Goal: Task Accomplishment & Management: Complete application form

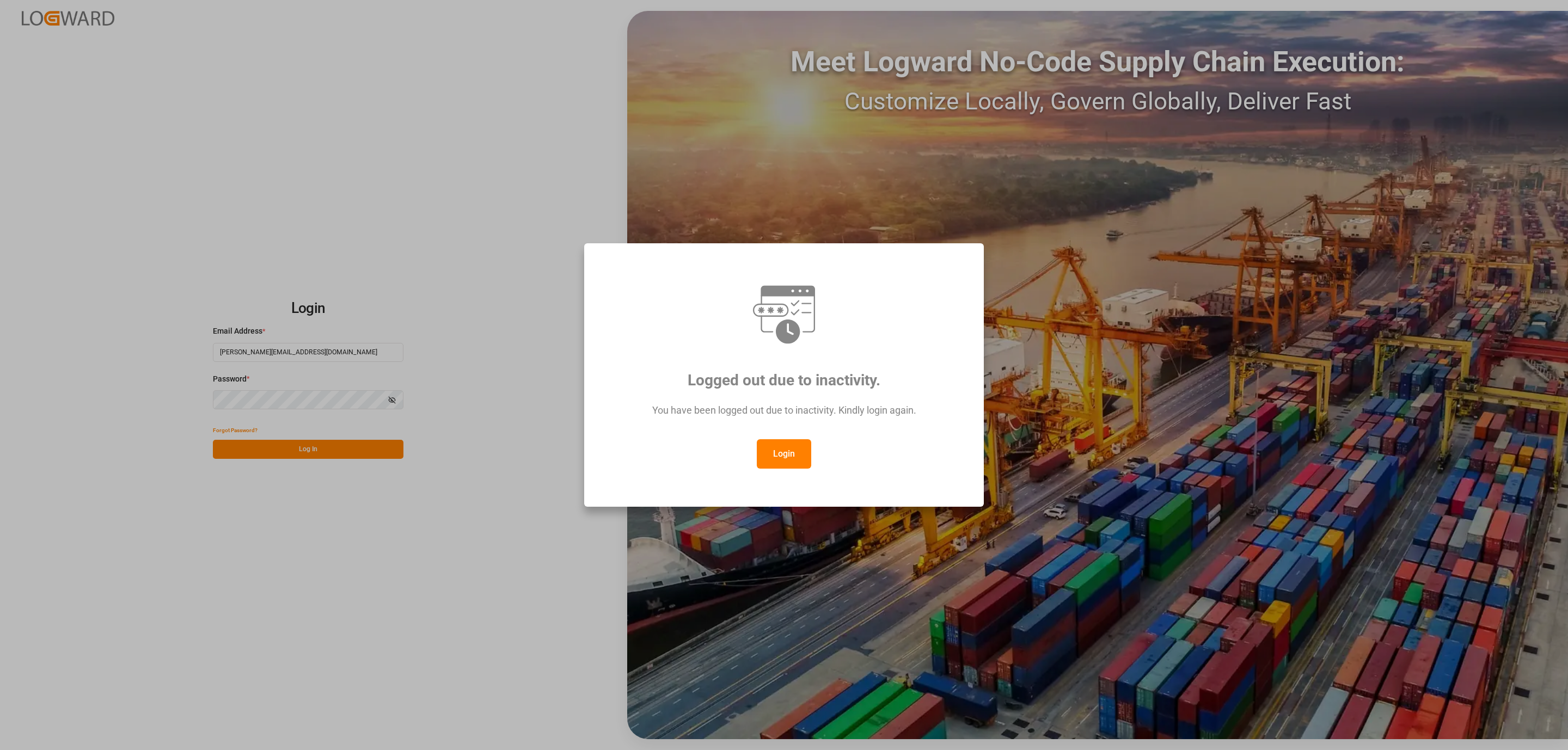
click at [809, 471] on div "Logged out due to inactivity. You have been logged out due to inactivity. Kindl…" at bounding box center [784, 375] width 381 height 245
click at [788, 458] on button "Login" at bounding box center [784, 454] width 54 height 29
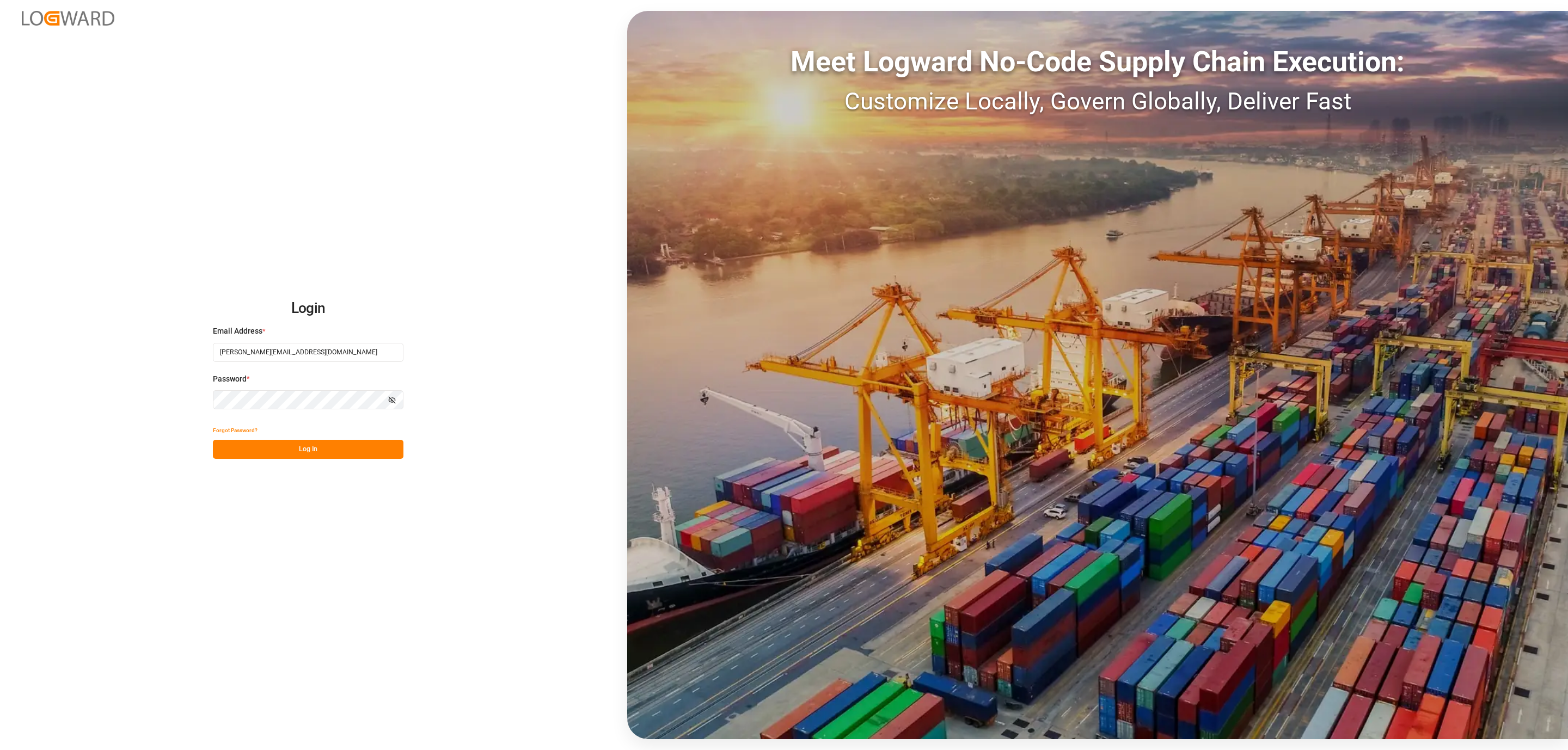
click at [368, 451] on button "Log In" at bounding box center [308, 449] width 190 height 19
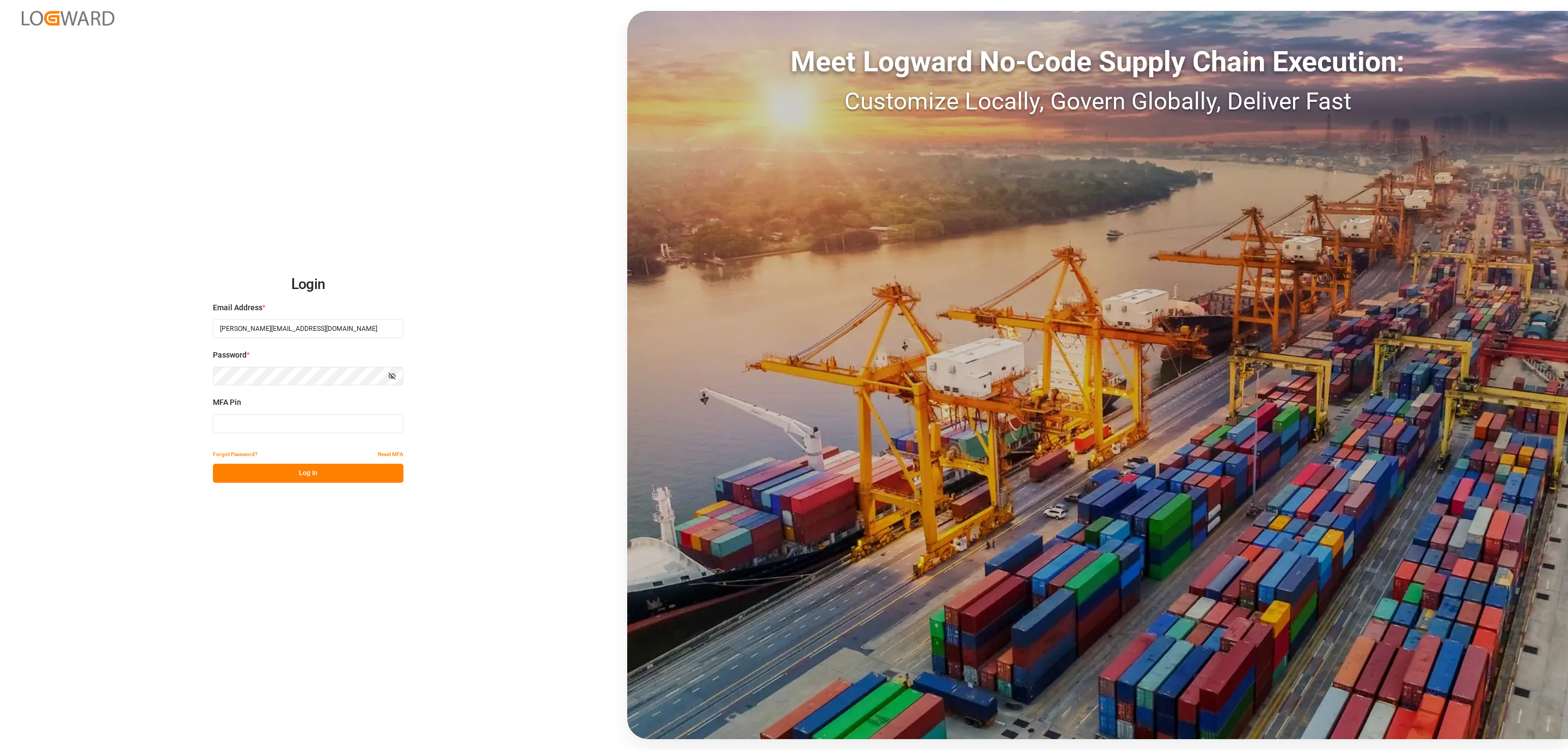
click at [292, 420] on input at bounding box center [308, 423] width 190 height 19
type input "371324"
click at [279, 470] on button "Log In" at bounding box center [308, 473] width 190 height 19
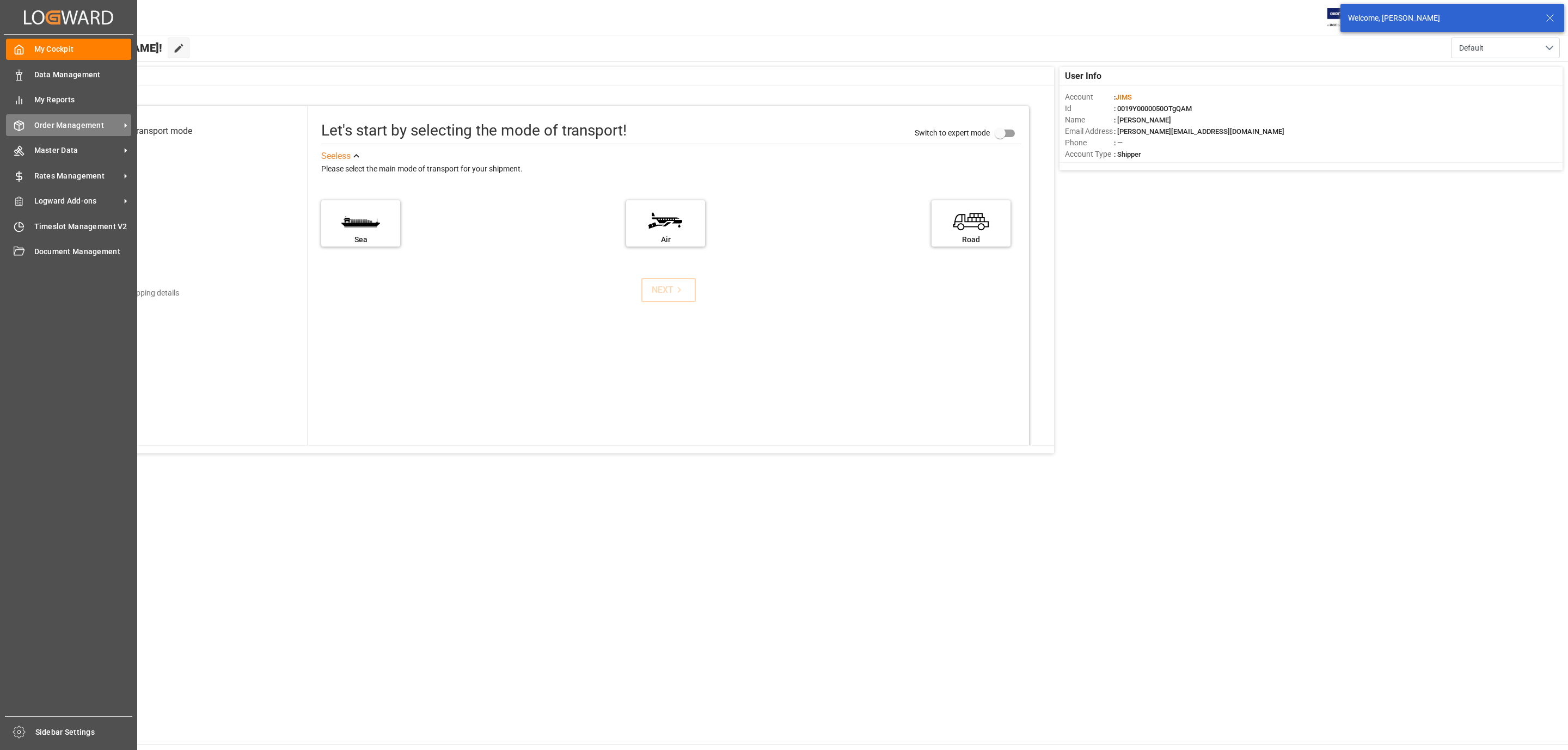
click at [74, 134] on div "Order Management Order Management" at bounding box center [68, 124] width 125 height 21
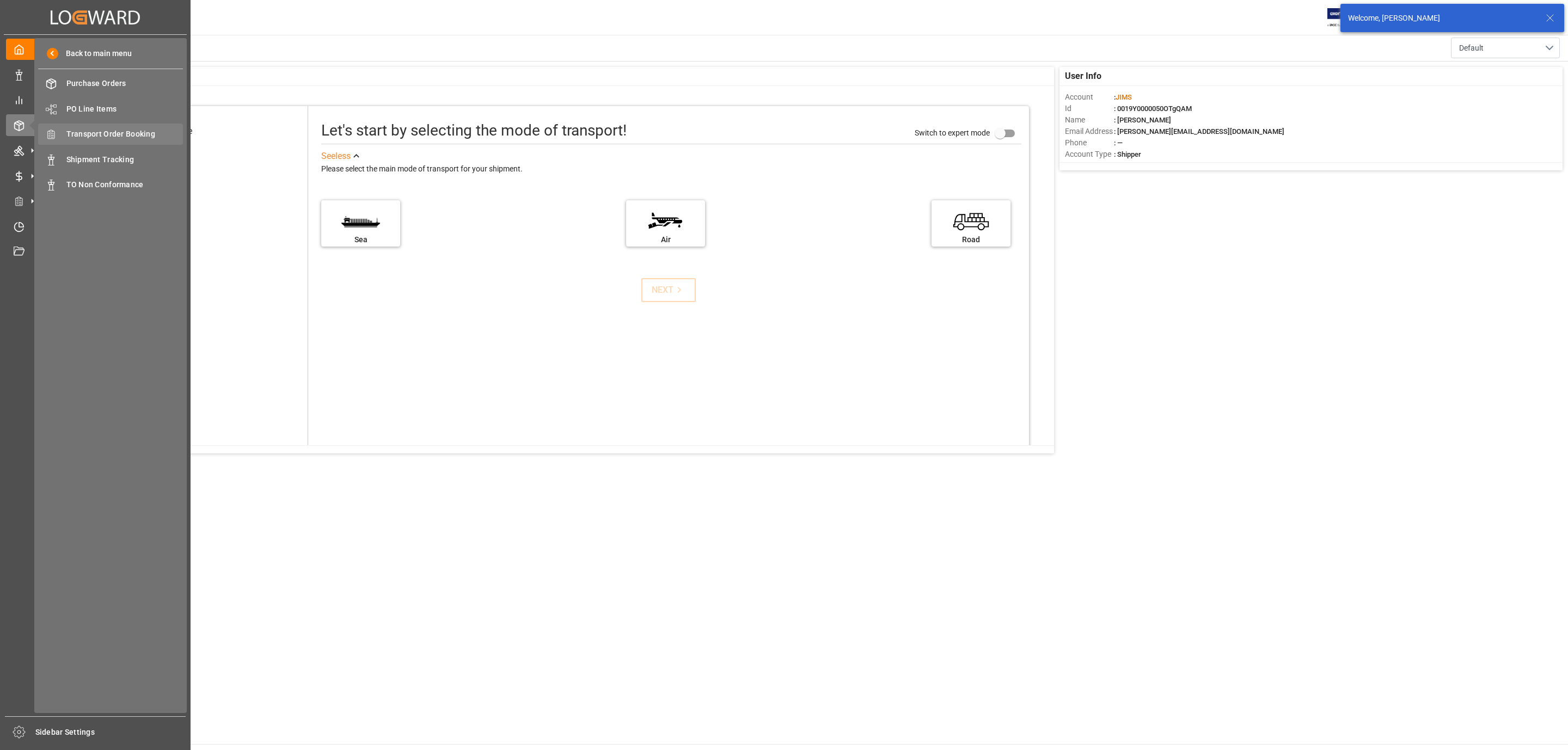
click at [104, 134] on span "Transport Order Booking" at bounding box center [125, 134] width 117 height 12
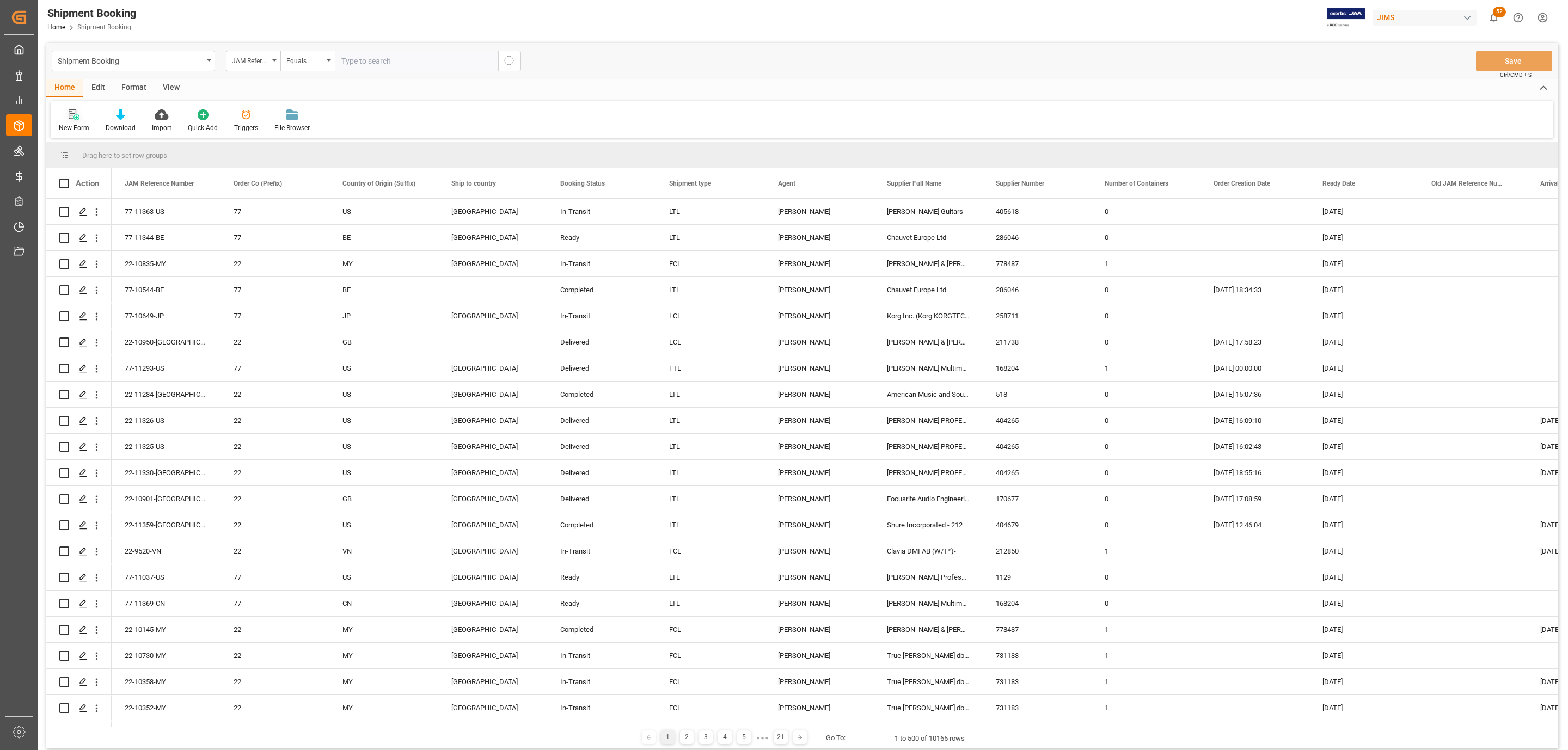
click at [77, 115] on icon at bounding box center [74, 115] width 11 height 11
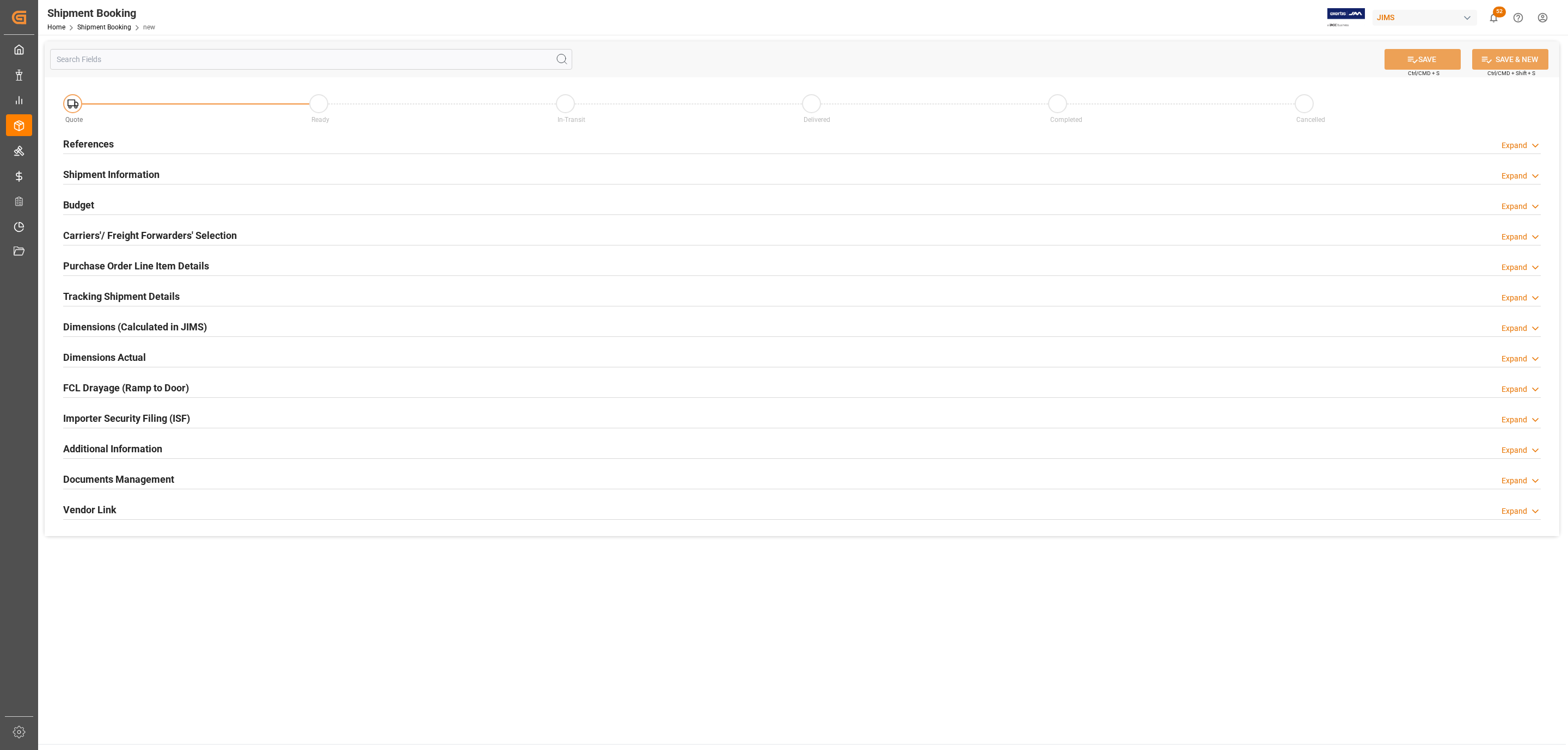
click at [105, 141] on h2 "References" at bounding box center [88, 144] width 51 height 15
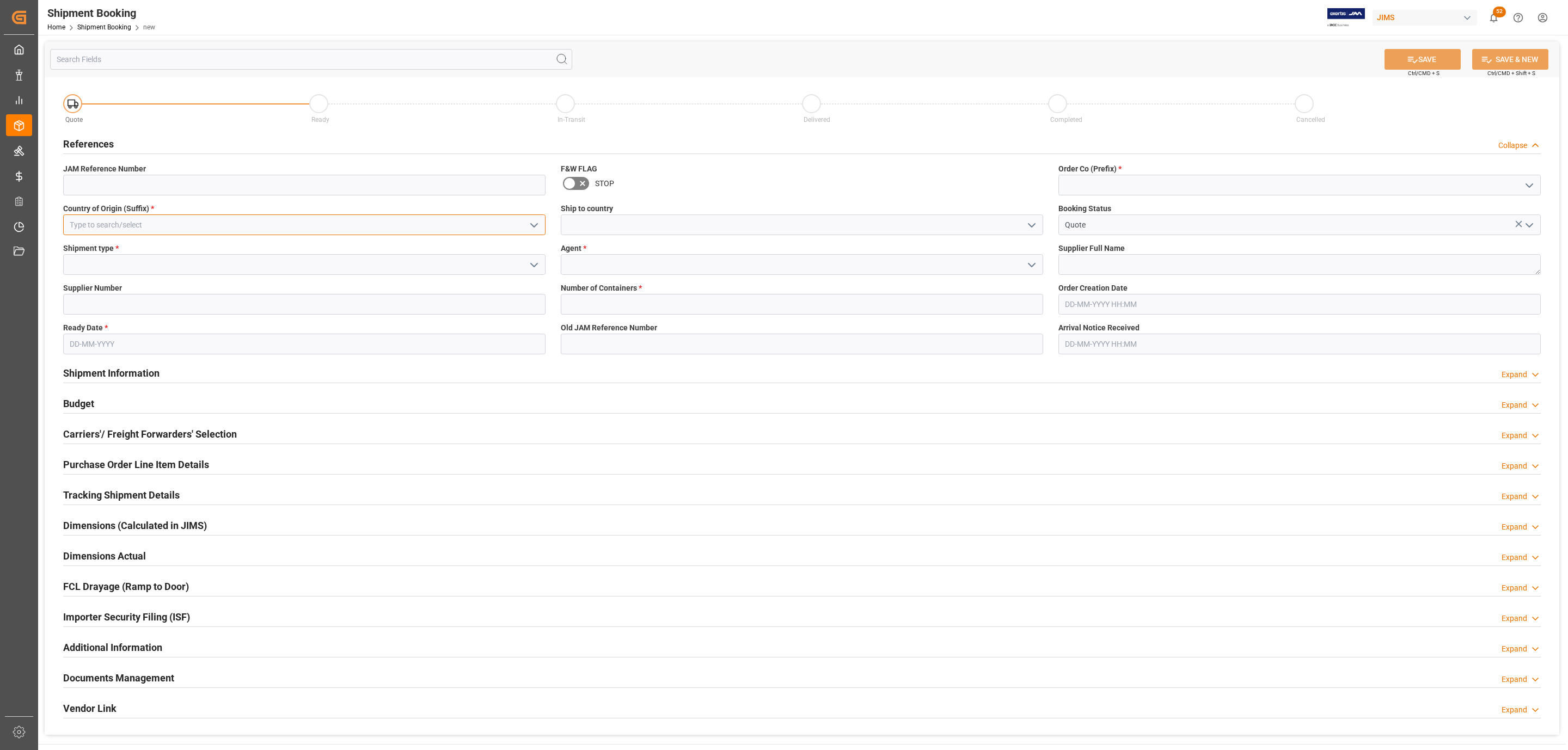
click at [106, 229] on input at bounding box center [304, 225] width 482 height 21
click at [332, 246] on div "US" at bounding box center [304, 249] width 481 height 24
type input "US"
click at [537, 266] on icon "open menu" at bounding box center [534, 265] width 13 height 13
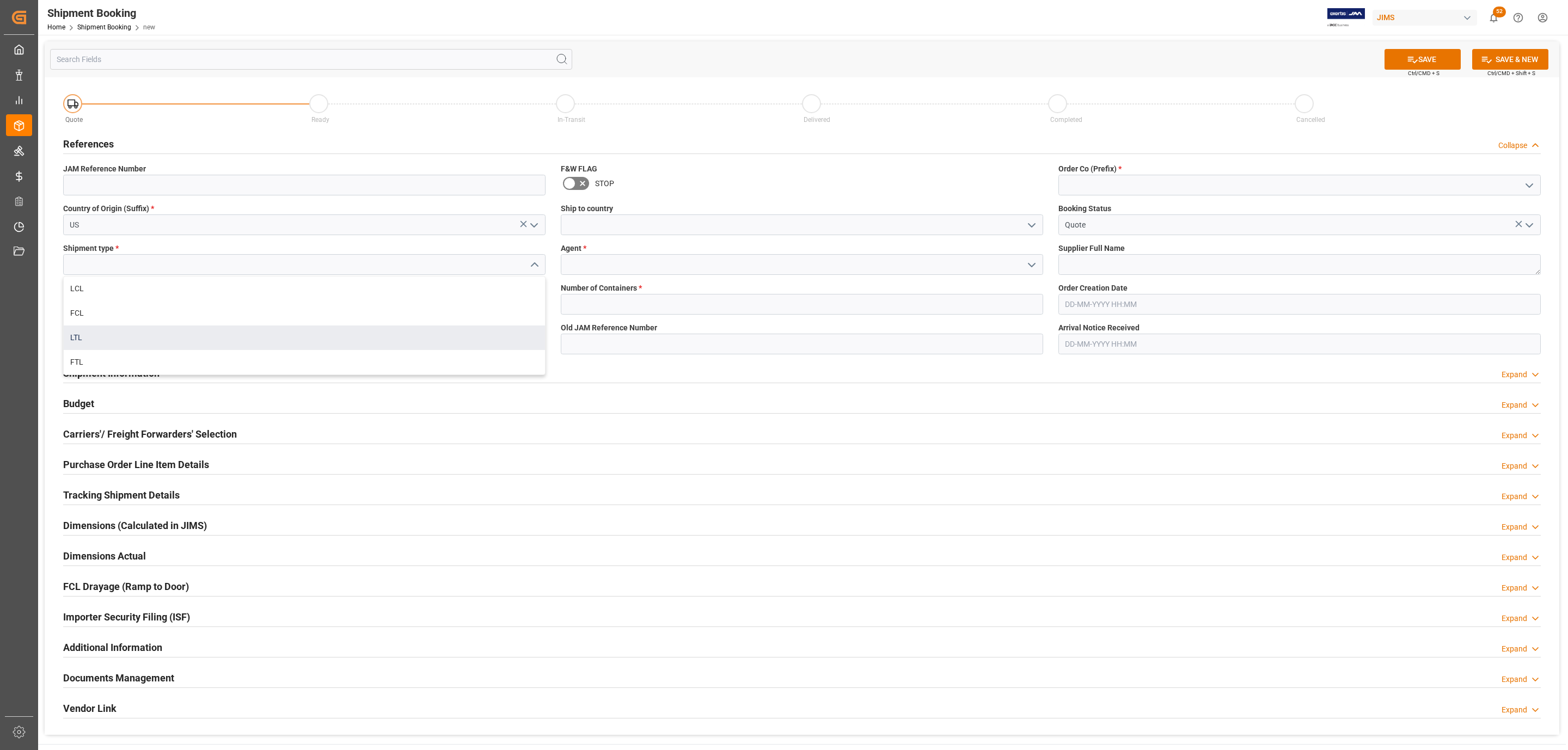
click at [178, 332] on div "LTL" at bounding box center [304, 338] width 481 height 24
type input "LTL"
click at [120, 301] on input at bounding box center [304, 304] width 482 height 21
paste input "181970"
type input "181970"
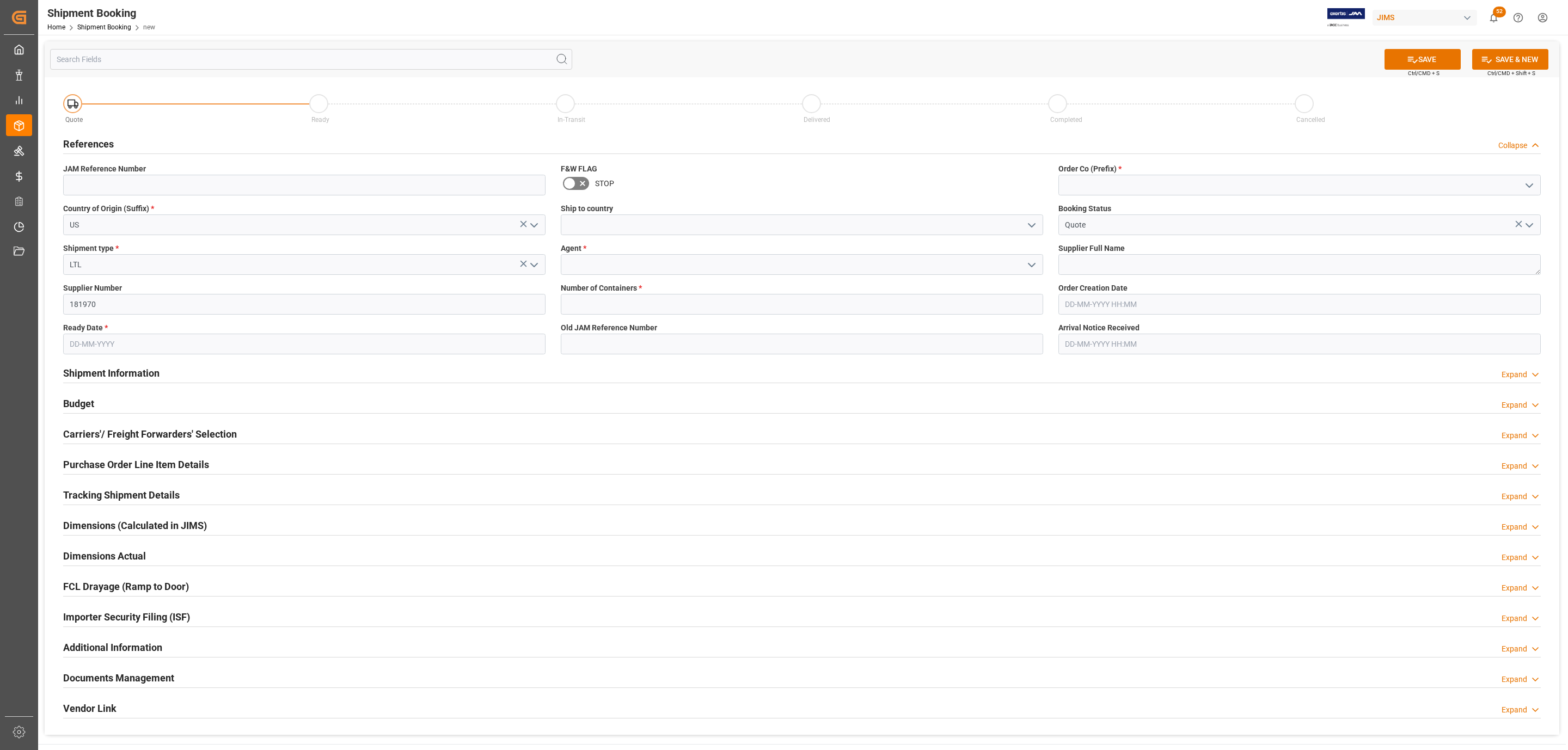
click at [93, 338] on input "text" at bounding box center [304, 344] width 482 height 21
click at [77, 434] on span "6" at bounding box center [77, 432] width 4 height 7
type input "[DATE]"
click at [1033, 222] on icon "open menu" at bounding box center [1031, 225] width 13 height 13
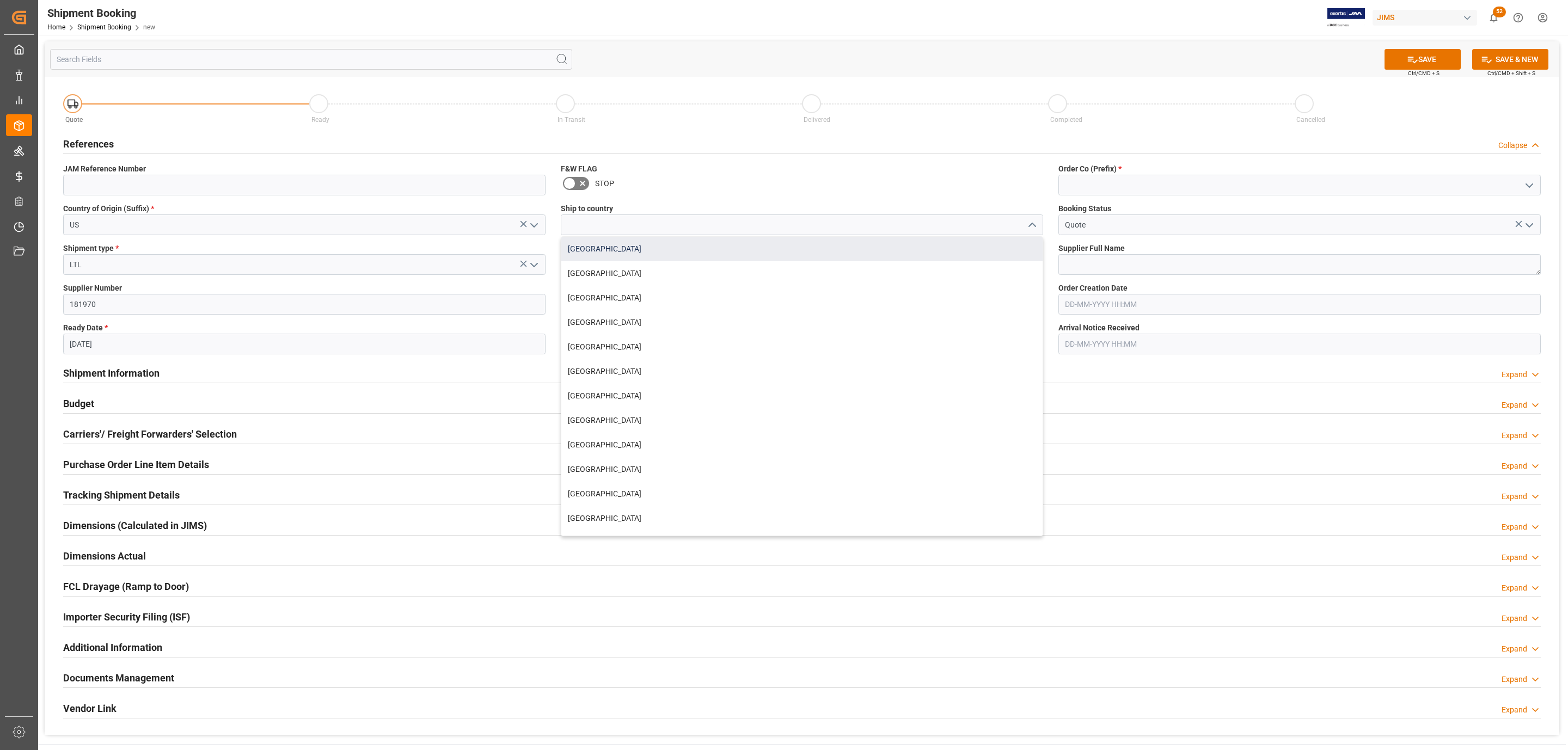
click at [595, 257] on div "[GEOGRAPHIC_DATA]" at bounding box center [801, 249] width 481 height 24
type input "[GEOGRAPHIC_DATA]"
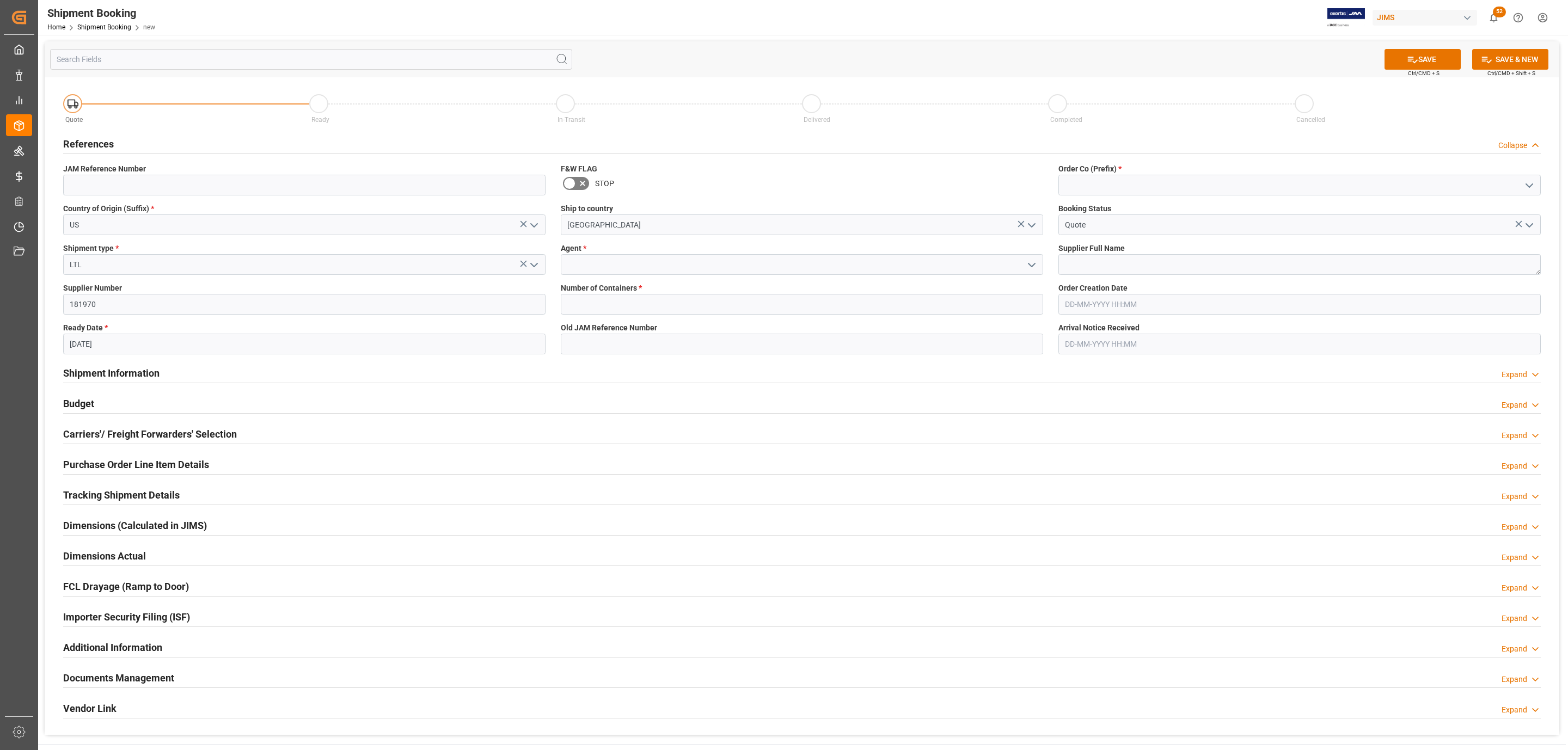
click at [124, 347] on input "[DATE]" at bounding box center [304, 344] width 482 height 21
click at [140, 433] on span "9" at bounding box center [141, 432] width 4 height 7
type input "[DATE]"
click at [1031, 263] on icon "open menu" at bounding box center [1031, 265] width 13 height 13
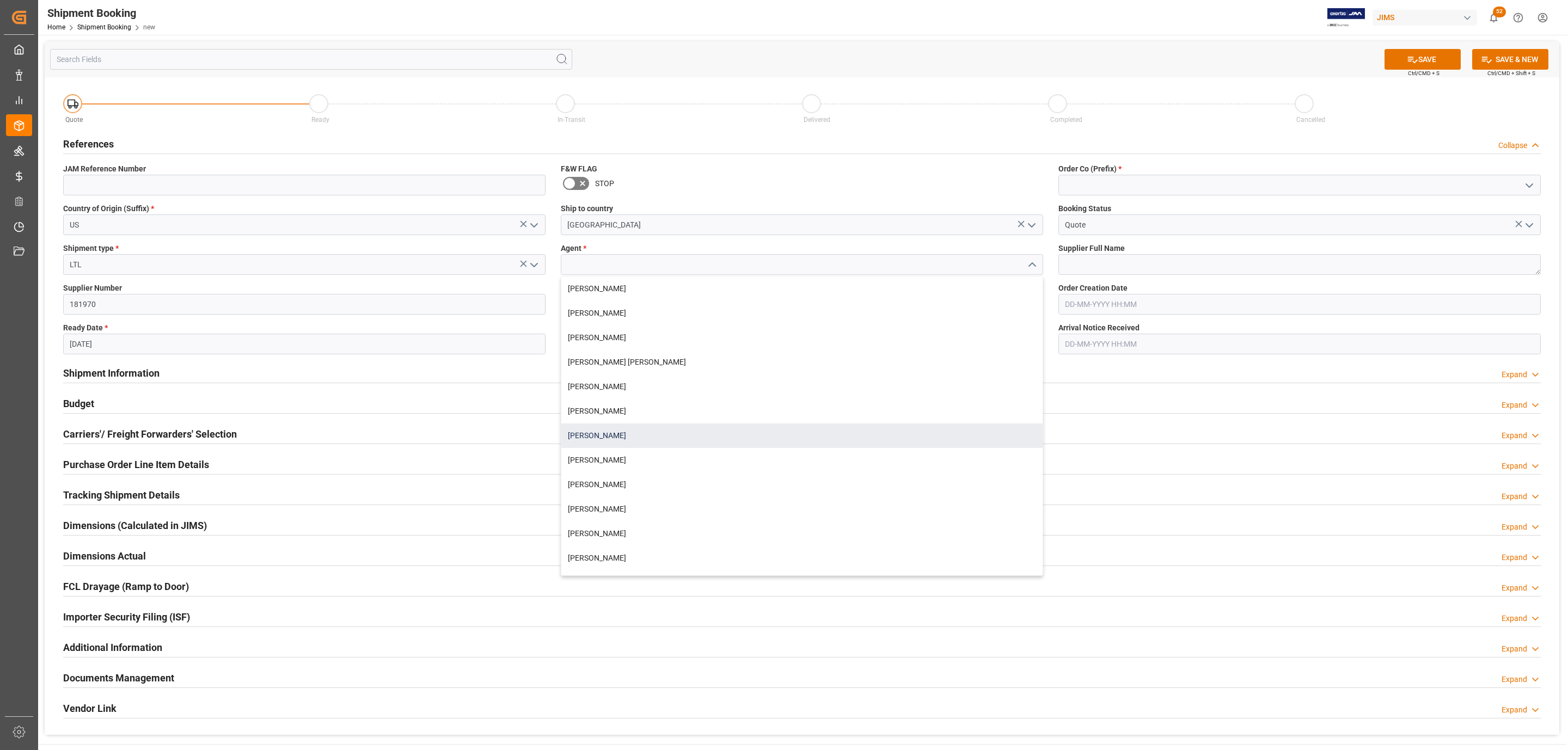
click at [620, 428] on div "[PERSON_NAME]" at bounding box center [801, 436] width 481 height 24
type input "[PERSON_NAME]"
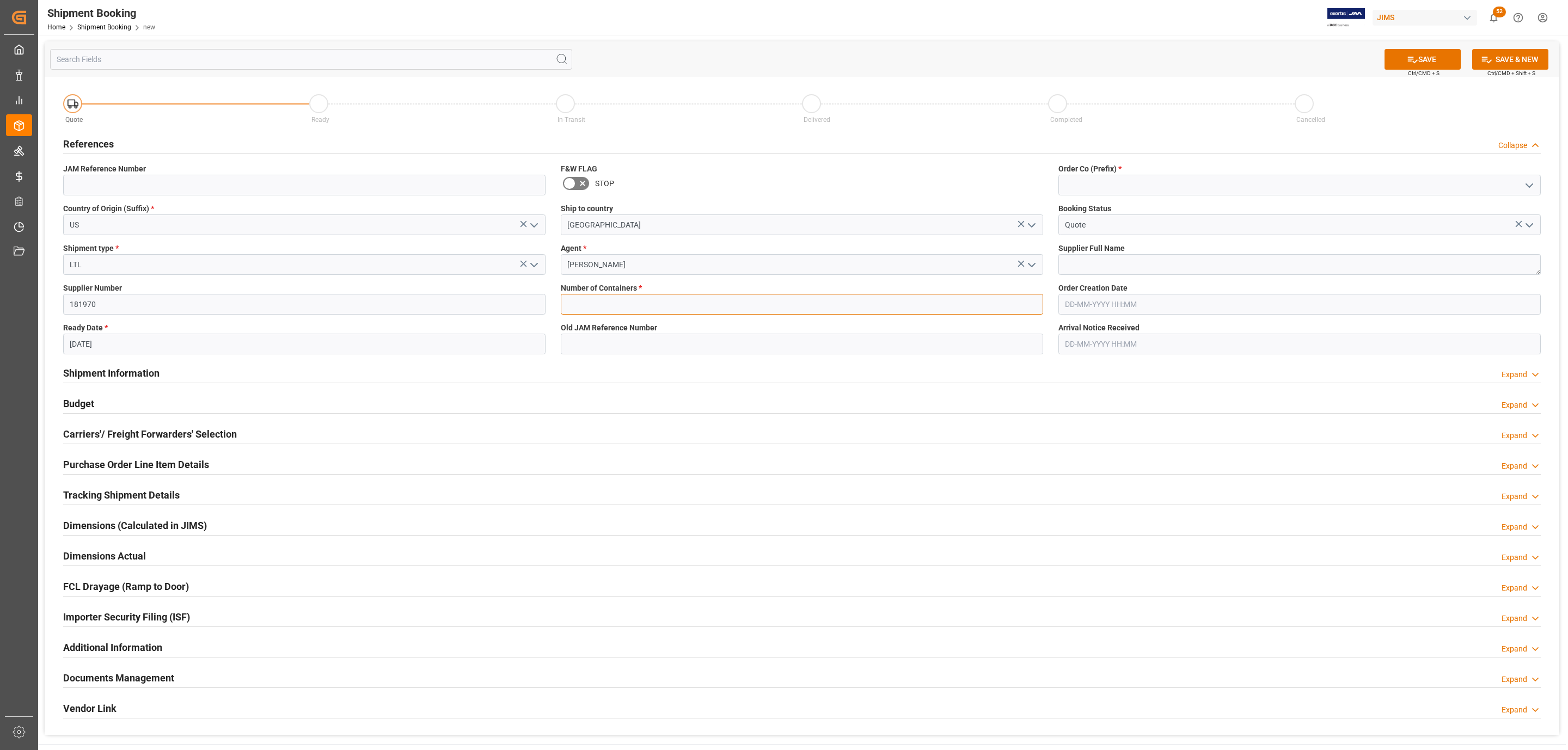
click at [589, 302] on input "text" at bounding box center [802, 304] width 482 height 21
type input "0"
click at [1531, 187] on icon "open menu" at bounding box center [1529, 185] width 13 height 13
click at [1161, 235] on div "77" at bounding box center [1299, 234] width 481 height 24
type input "77"
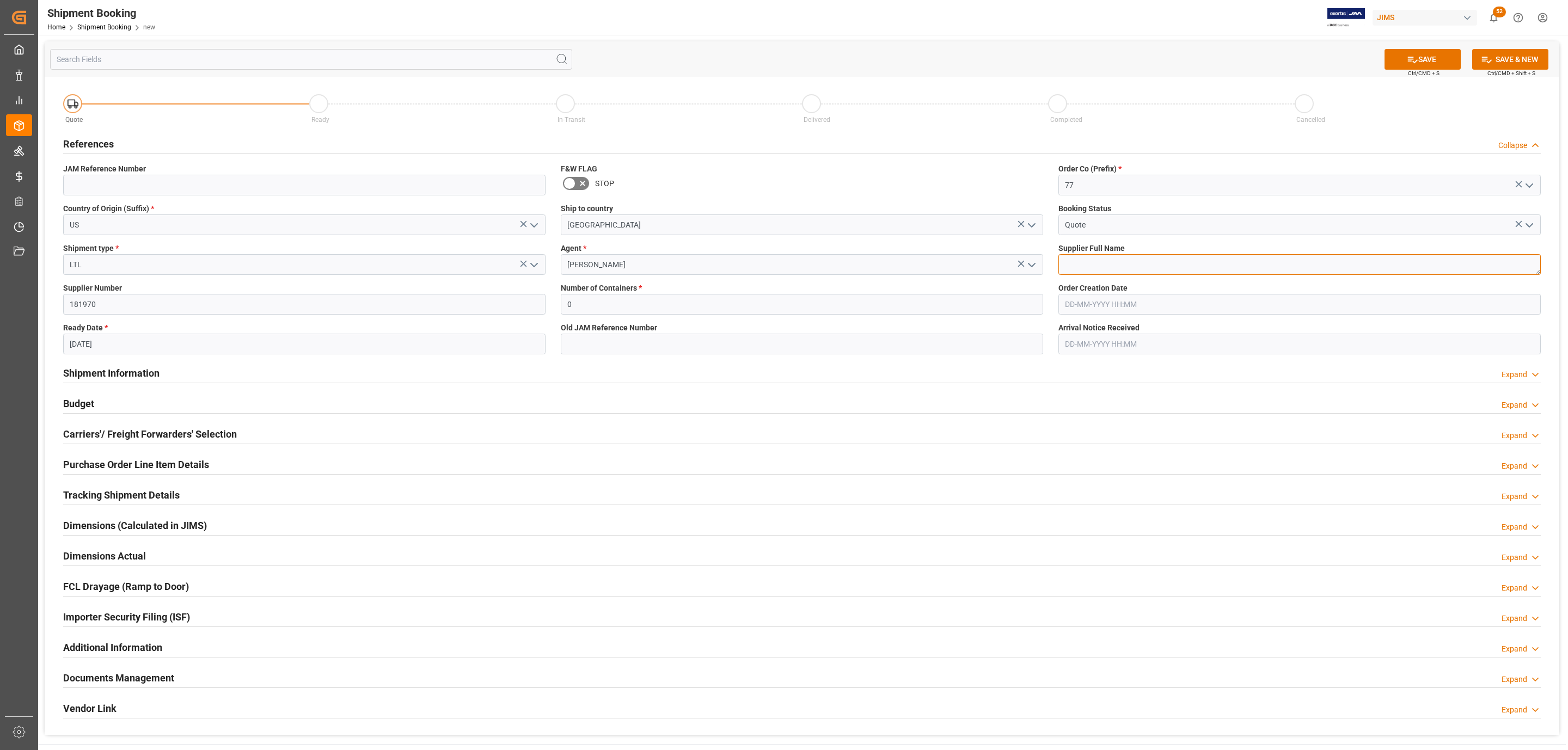
click at [1095, 262] on textarea at bounding box center [1299, 265] width 482 height 21
paste textarea "Radio Design Labs"
type textarea "Radio Design Labs"
click at [1431, 56] on button "SAVE" at bounding box center [1422, 59] width 76 height 21
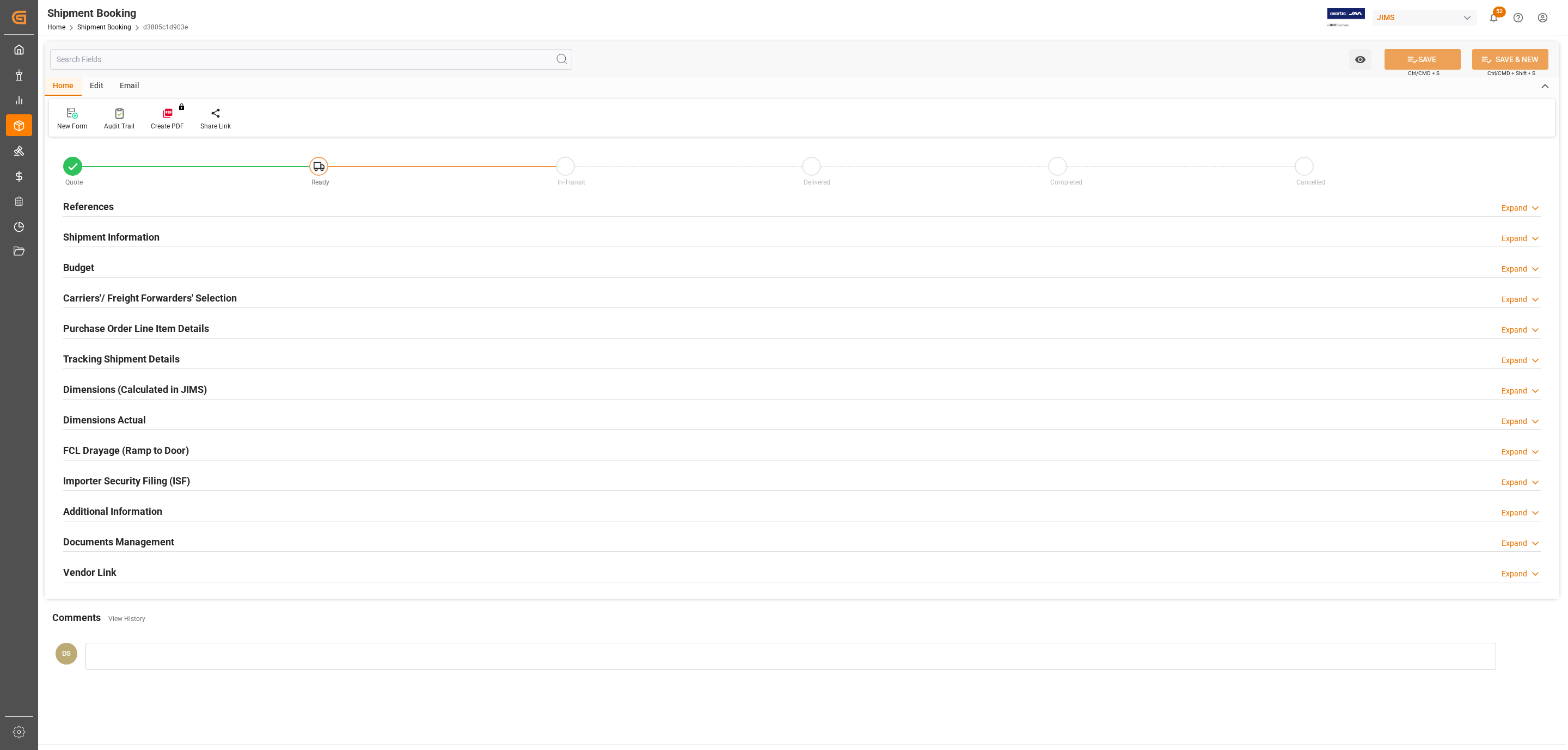
type input "0"
type input "[DATE]"
click at [205, 204] on div "References Expand" at bounding box center [802, 205] width 1478 height 21
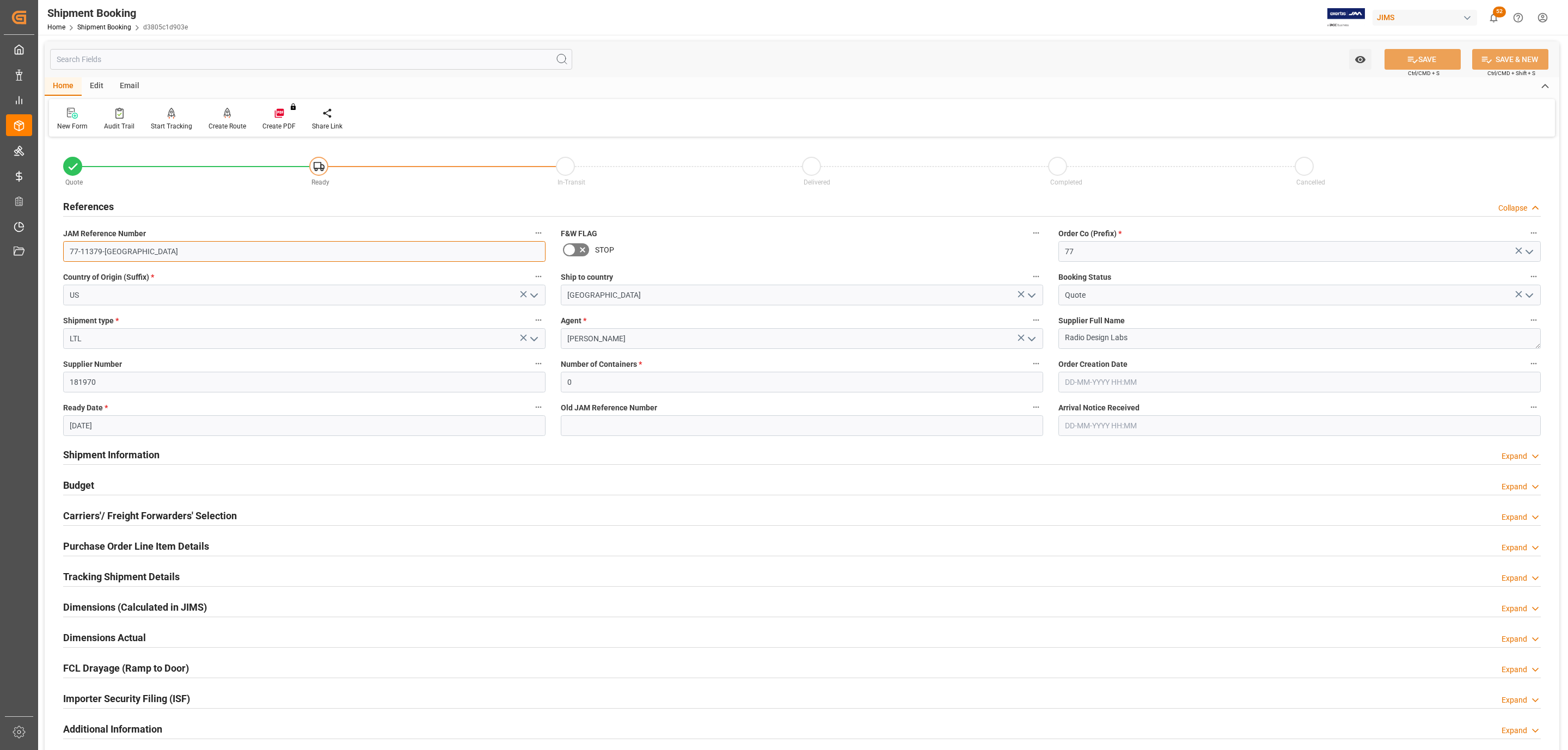
click at [132, 254] on input "77-11379-US" at bounding box center [304, 251] width 482 height 21
click at [204, 513] on h2 "Carriers'/ Freight Forwarders' Selection" at bounding box center [150, 516] width 174 height 15
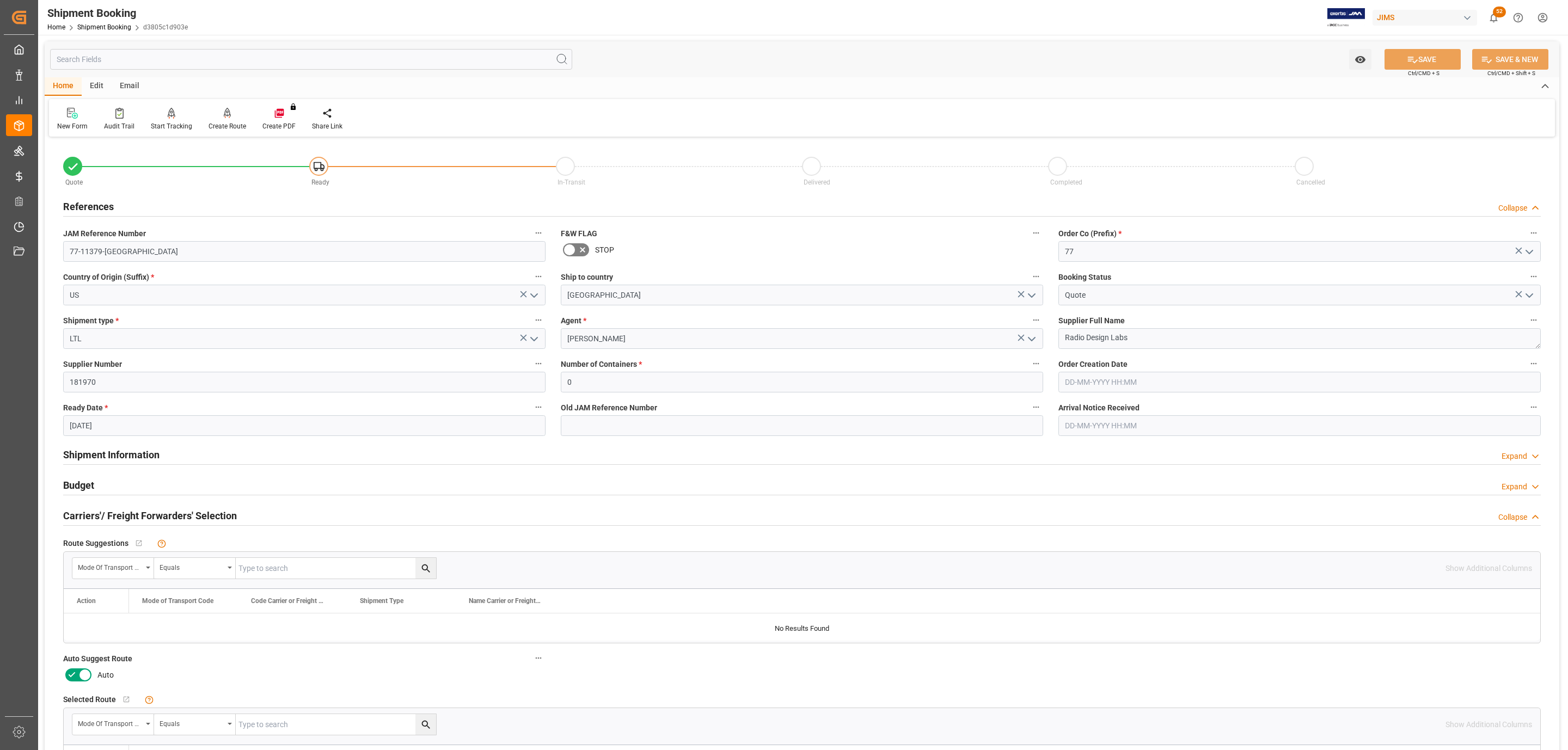
click at [81, 682] on icon at bounding box center [85, 674] width 13 height 13
click at [0, 0] on input "checkbox" at bounding box center [0, 0] width 0 height 0
click at [1450, 44] on div "Watch Option SAVE Ctrl/CMD + S SAVE & NEW Ctrl/CMD + Shift + S" at bounding box center [802, 59] width 1515 height 36
click at [1446, 56] on button "SAVE" at bounding box center [1422, 59] width 76 height 21
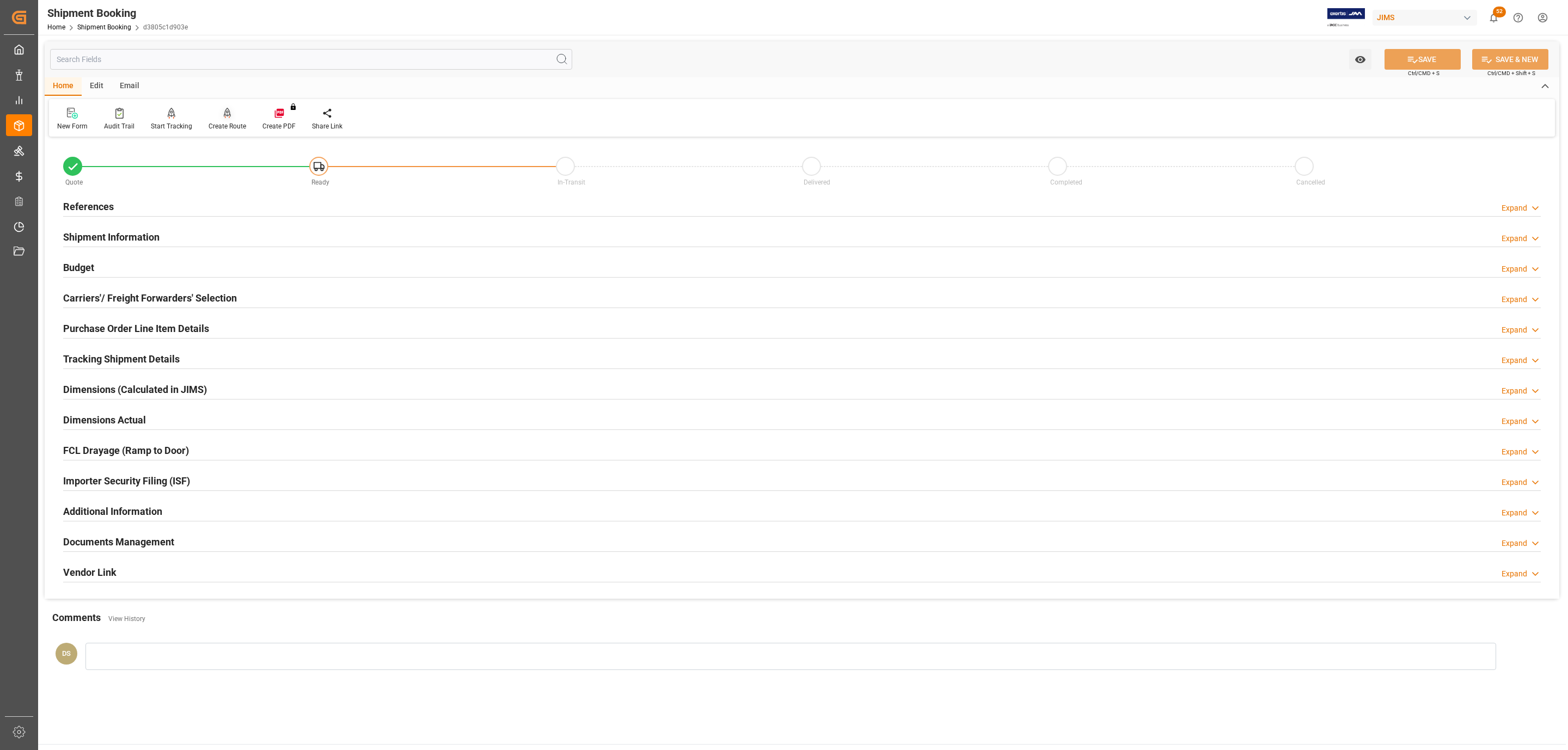
click at [227, 118] on div "Create Route" at bounding box center [227, 119] width 54 height 24
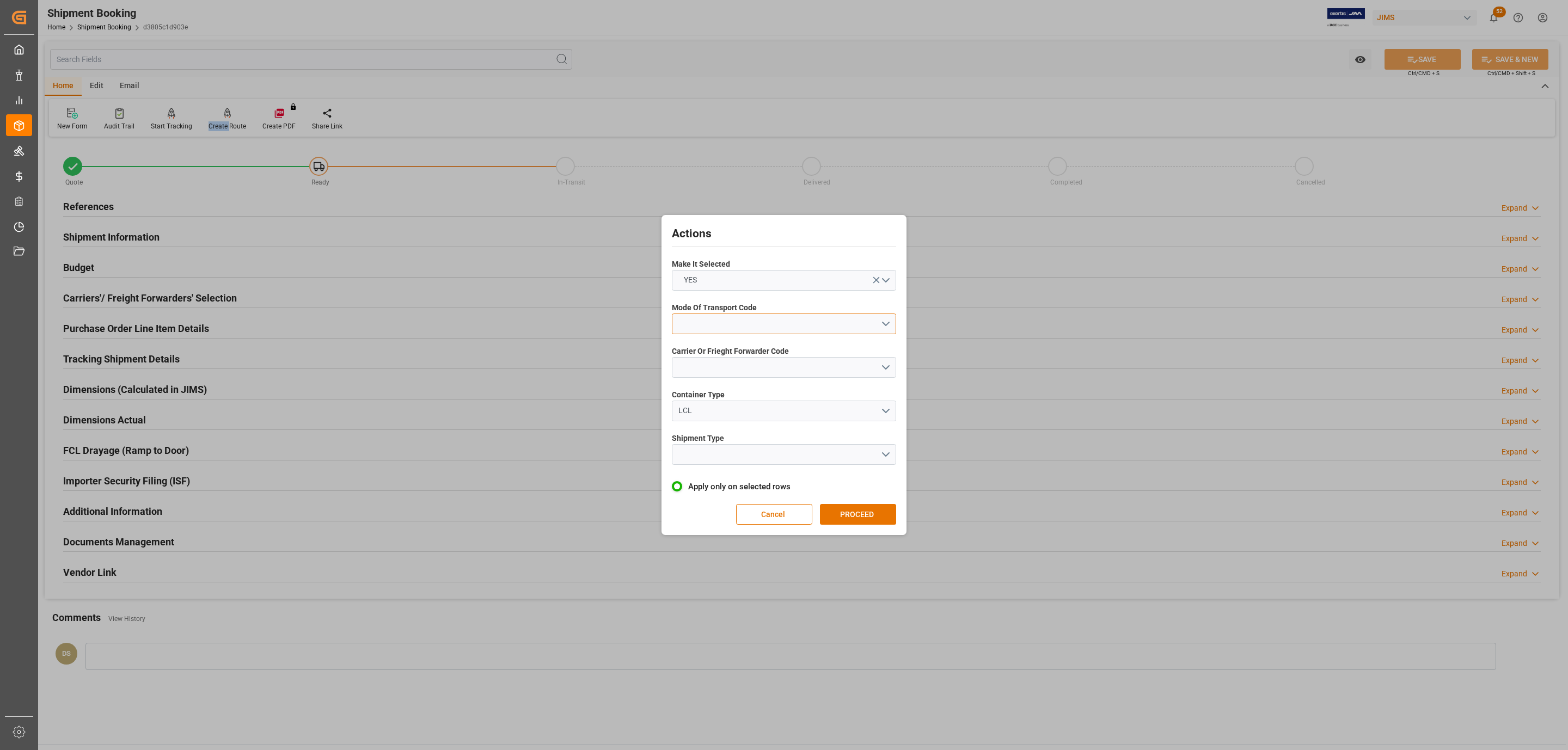
click at [792, 313] on button "open menu" at bounding box center [784, 324] width 224 height 21
click at [737, 412] on div "5- COURIER GROUND" at bounding box center [784, 418] width 223 height 23
click at [715, 366] on button "open menu" at bounding box center [784, 368] width 224 height 21
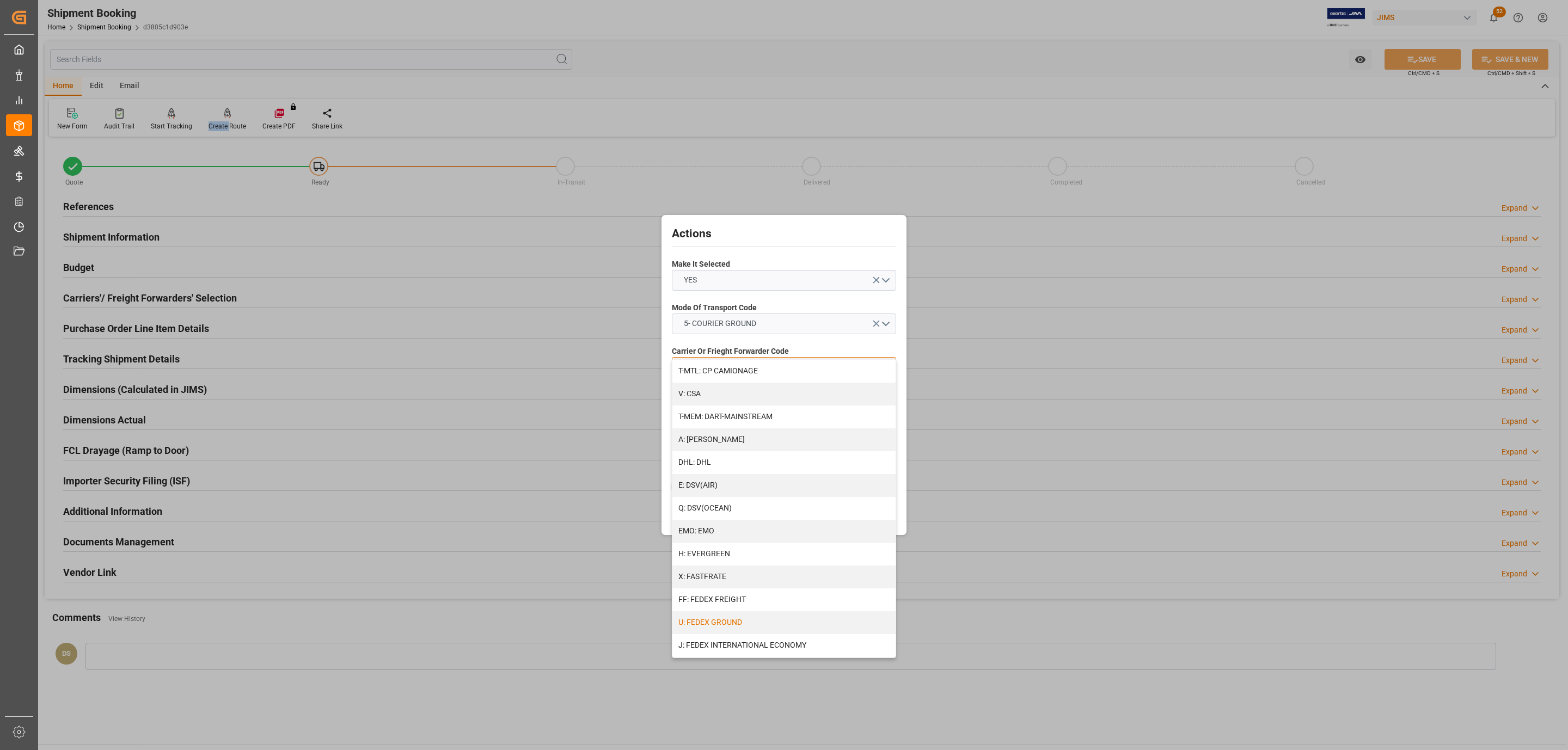
scroll to position [523, 0]
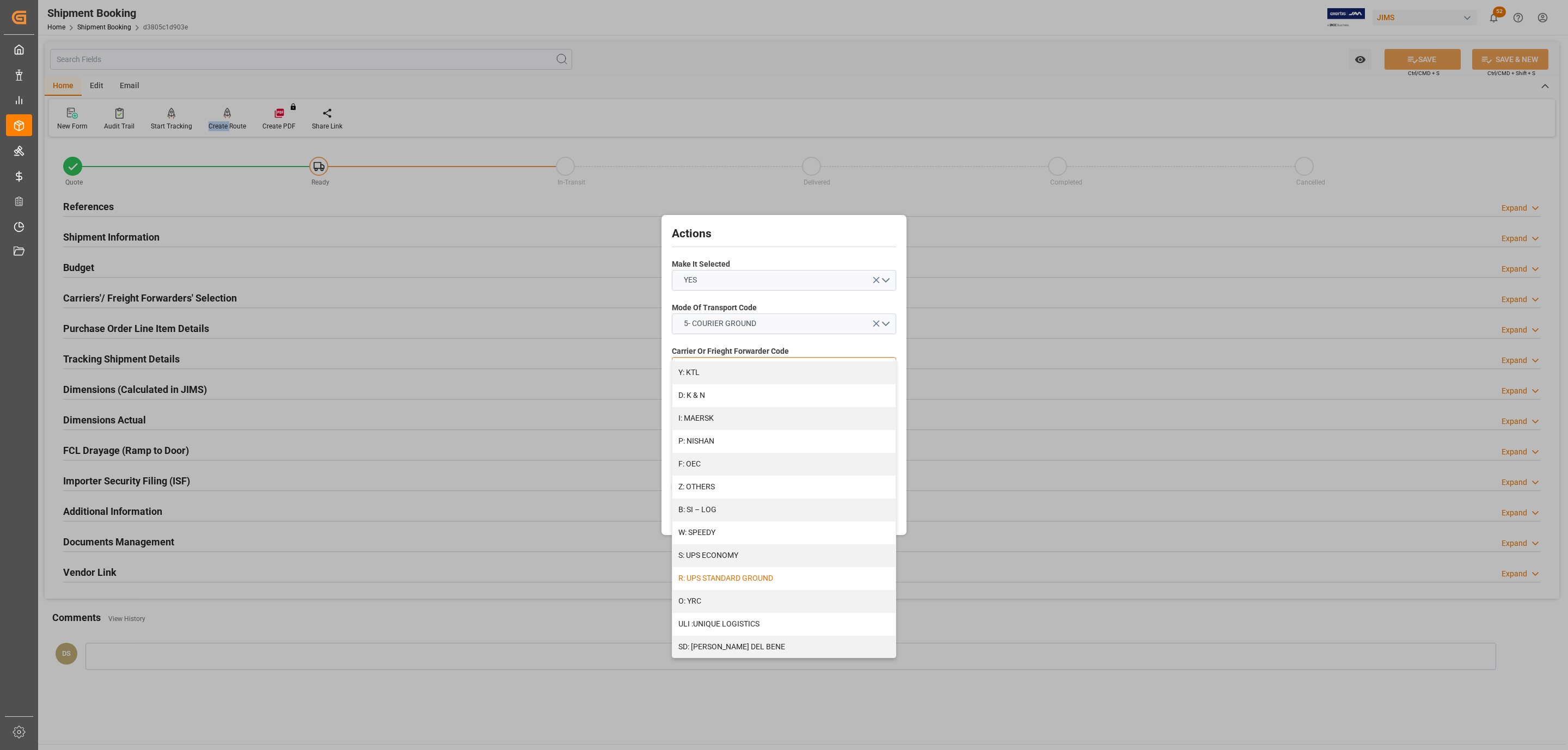
click at [732, 574] on div "R: UPS STANDARD GROUND" at bounding box center [784, 578] width 223 height 23
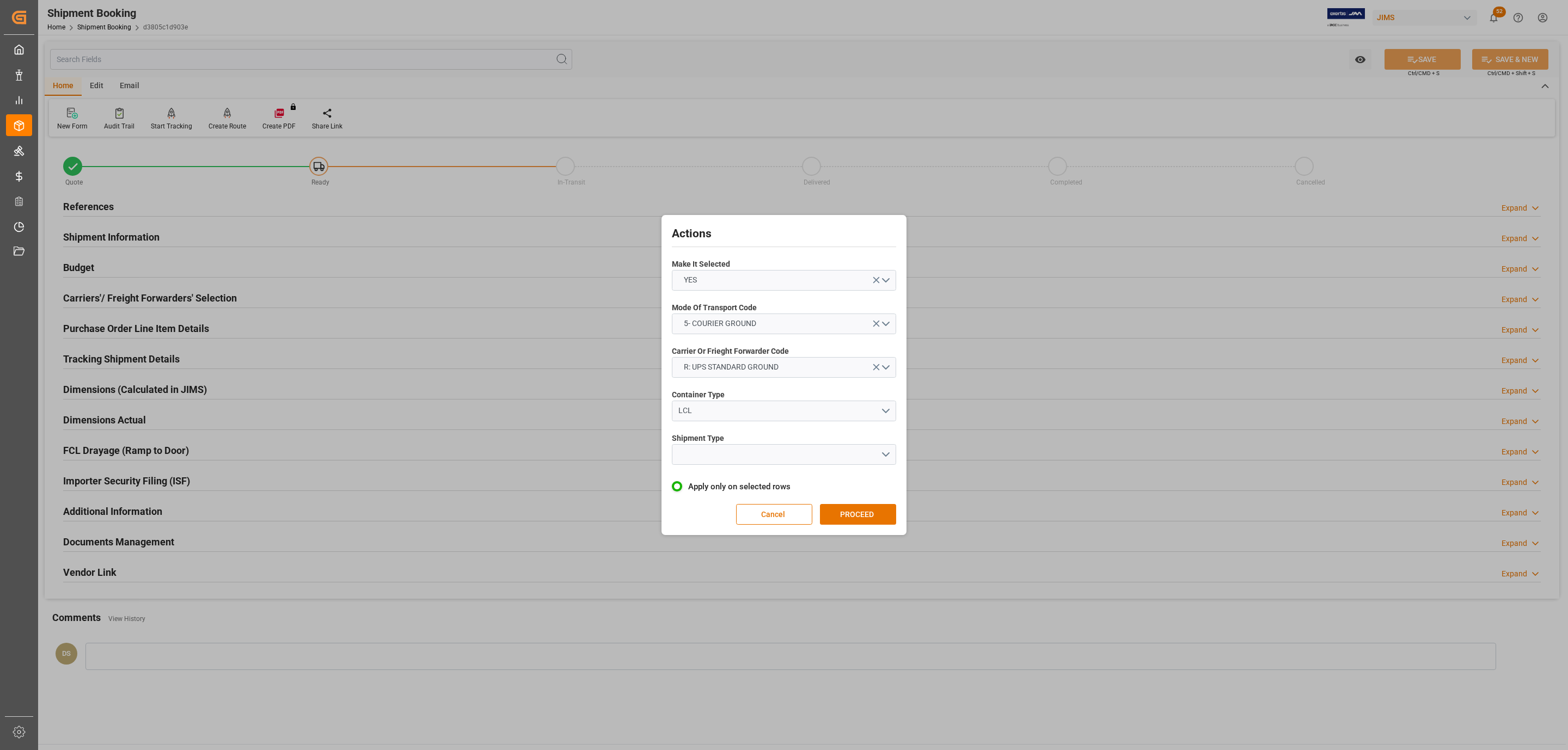
click at [711, 468] on div "Shipment Type" at bounding box center [784, 448] width 224 height 40
click at [713, 455] on button "open menu" at bounding box center [784, 454] width 224 height 21
click at [719, 461] on div "LTL" at bounding box center [784, 457] width 223 height 23
click at [835, 509] on button "PROCEED" at bounding box center [857, 515] width 76 height 21
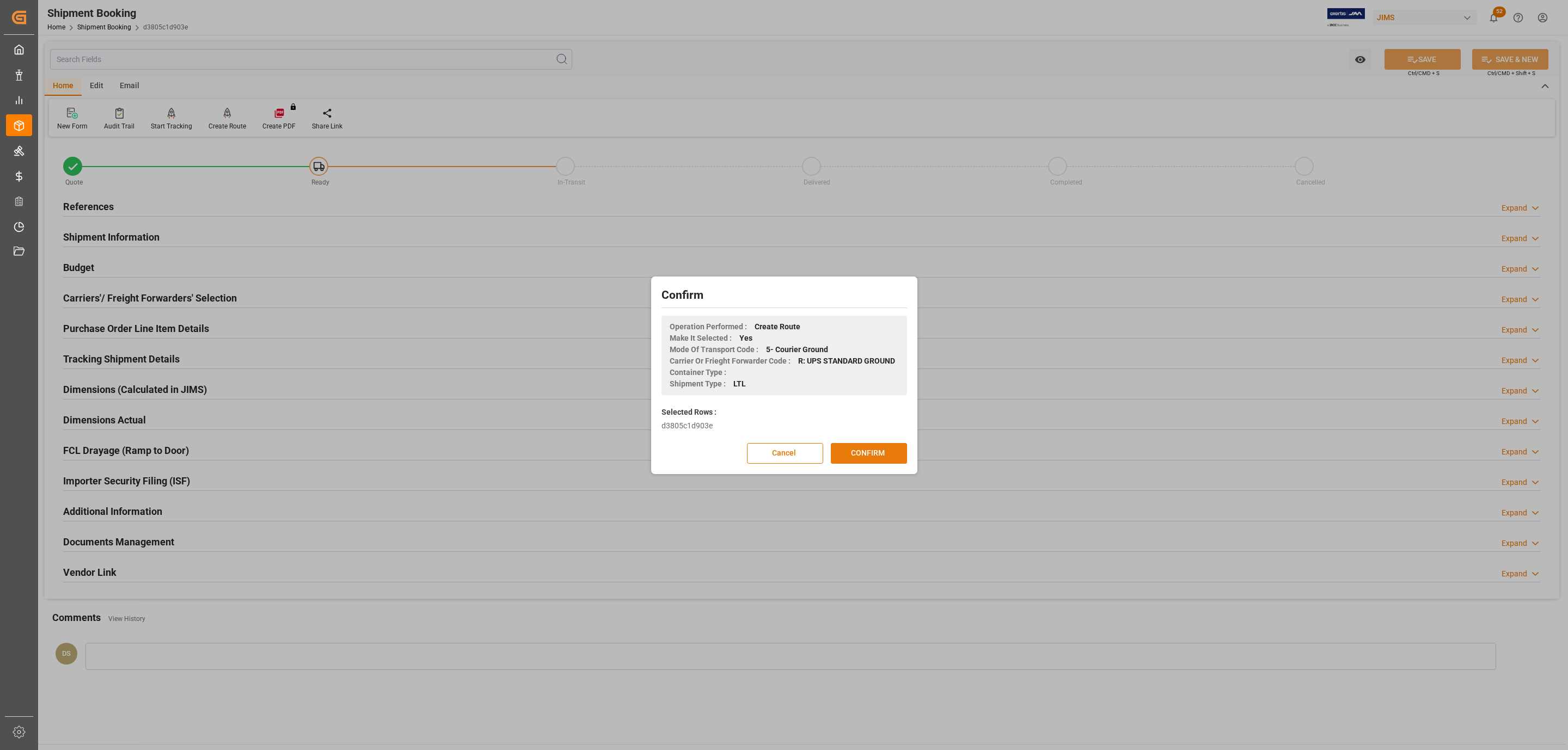
click at [869, 454] on button "CONFIRM" at bounding box center [868, 454] width 76 height 21
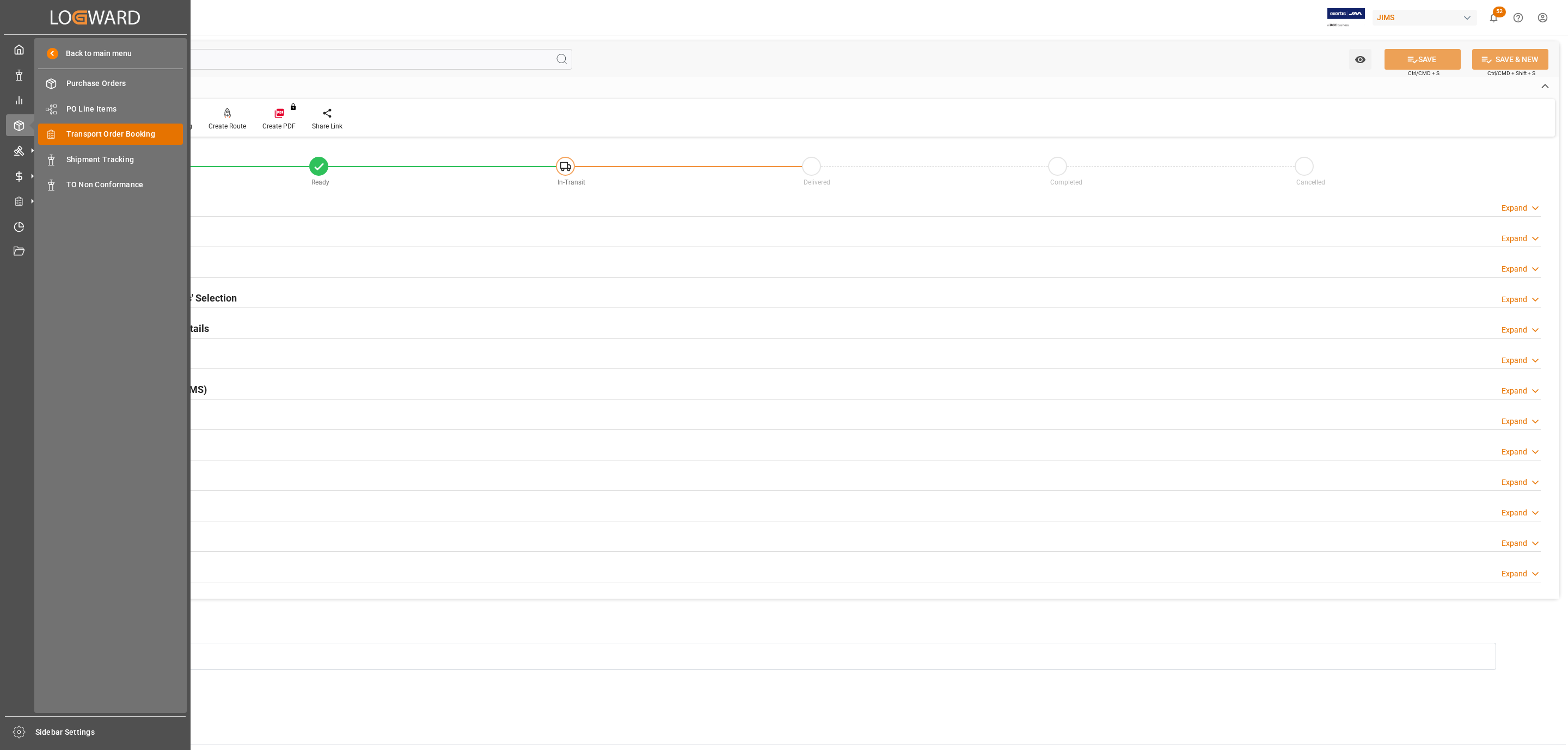
click at [131, 137] on span "Transport Order Booking" at bounding box center [125, 134] width 117 height 12
